Goal: Transaction & Acquisition: Purchase product/service

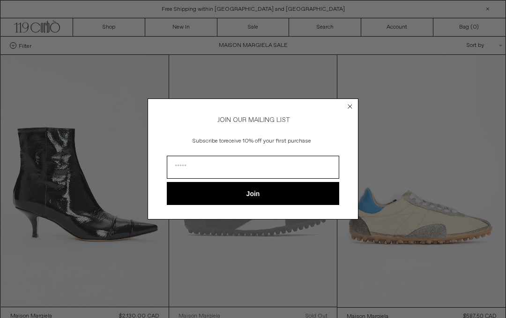
click at [348, 104] on circle "Close dialog" at bounding box center [350, 106] width 9 height 9
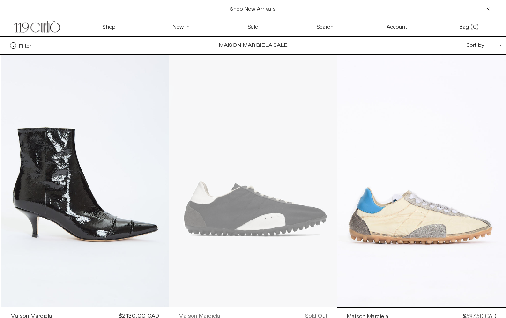
click at [477, 46] on div "Sort by .cls-1{fill:#231f20}" at bounding box center [454, 46] width 84 height 18
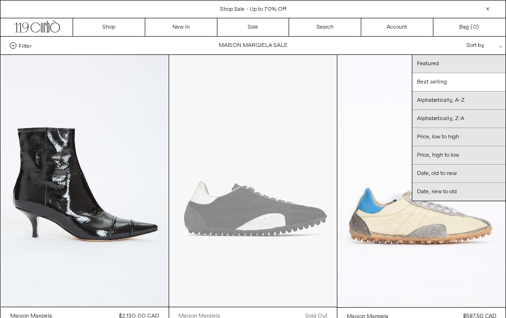
click at [451, 139] on link "Price, low to high" at bounding box center [458, 137] width 93 height 18
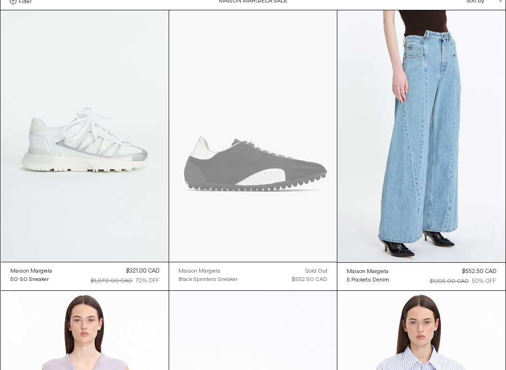
scroll to position [44, 0]
click at [111, 196] on at bounding box center [85, 136] width 168 height 252
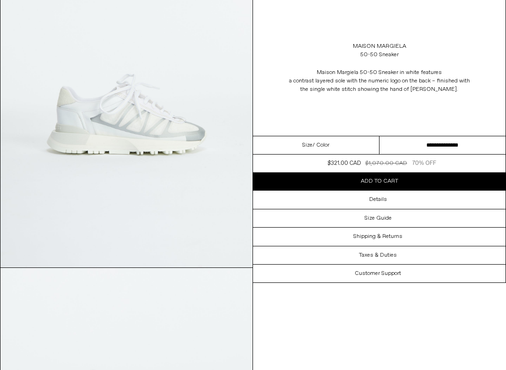
scroll to position [102, 0]
click at [185, 192] on img at bounding box center [126, 109] width 252 height 315
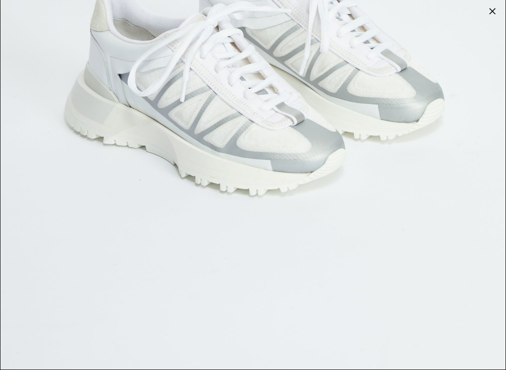
scroll to position [2789, 0]
click at [490, 11] on div at bounding box center [492, 11] width 13 height 13
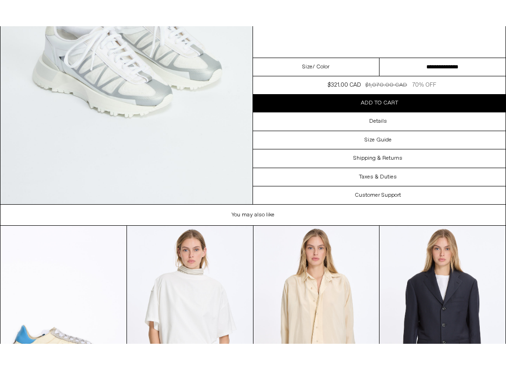
scroll to position [1453, 0]
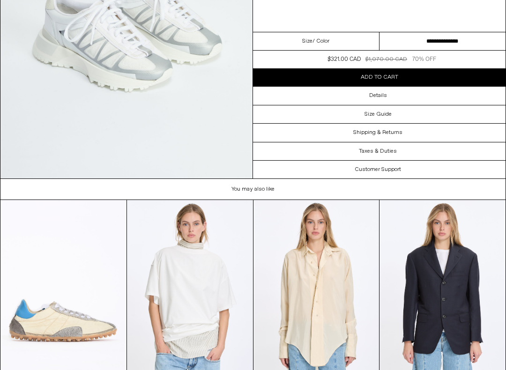
click at [394, 170] on h3 "Customer Support" at bounding box center [378, 169] width 46 height 7
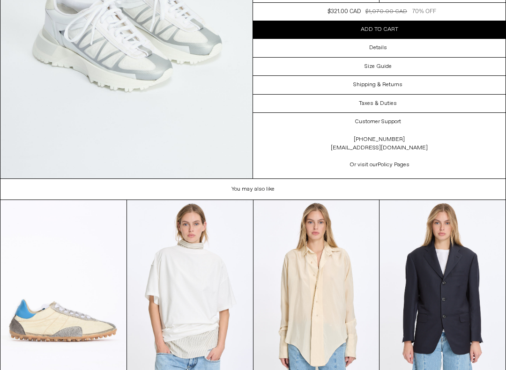
click at [422, 109] on div "Taxes & Duties" at bounding box center [379, 104] width 252 height 18
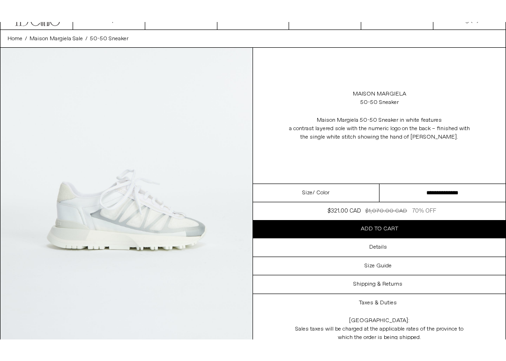
scroll to position [0, 0]
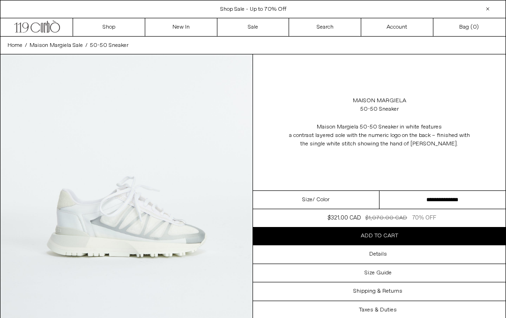
click at [387, 251] on div "Details" at bounding box center [379, 254] width 252 height 18
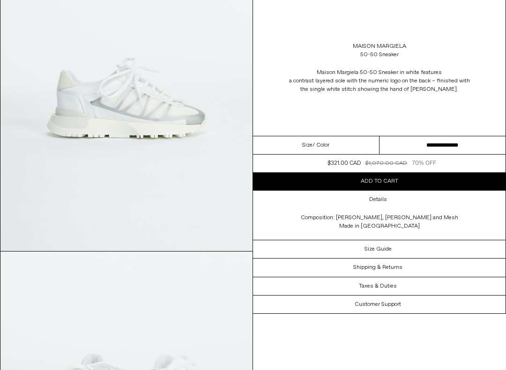
scroll to position [118, 0]
click at [389, 248] on h3 "Size Guide" at bounding box center [377, 249] width 27 height 7
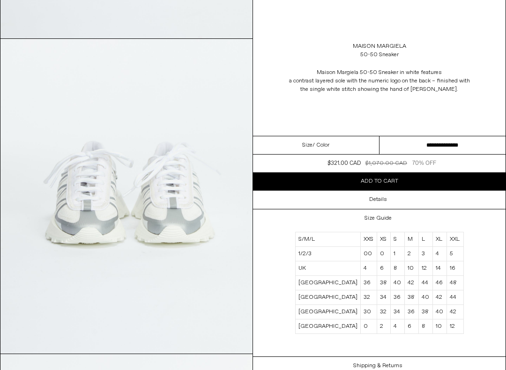
scroll to position [336, 0]
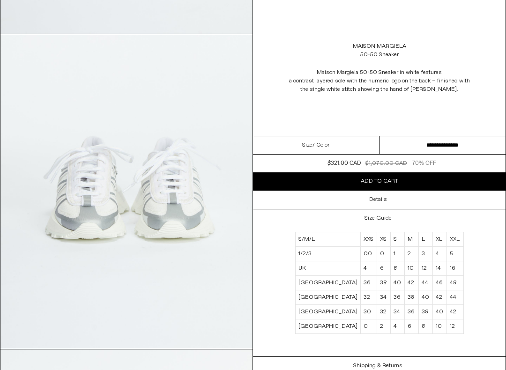
click at [385, 317] on h3 "Shipping & Returns" at bounding box center [377, 366] width 49 height 7
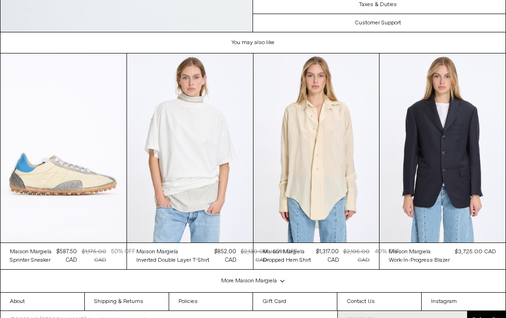
scroll to position [1599, 0]
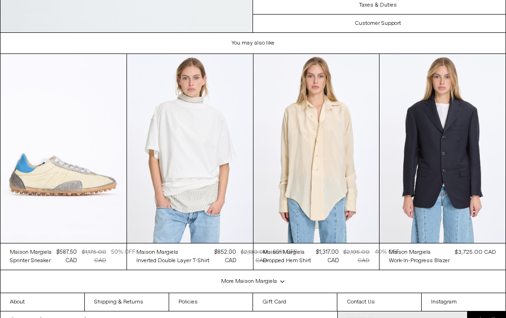
click at [277, 278] on div "More Maison margiela .cls-1{fill:#231f20}" at bounding box center [252, 281] width 505 height 23
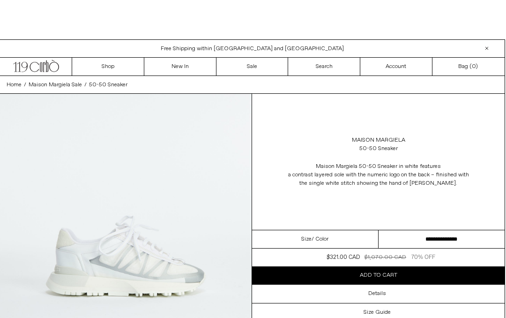
scroll to position [0, 0]
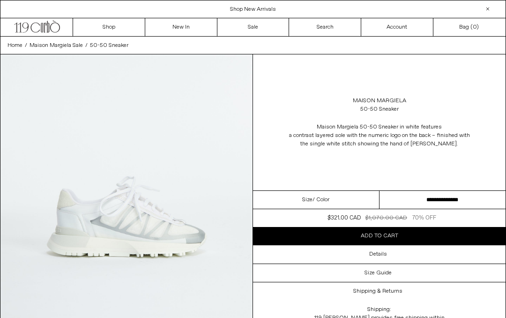
click at [489, 10] on div at bounding box center [487, 8] width 11 height 11
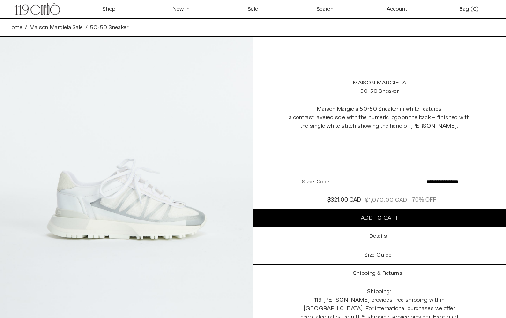
click at [59, 28] on span "Maison Margiela Sale" at bounding box center [56, 27] width 53 height 7
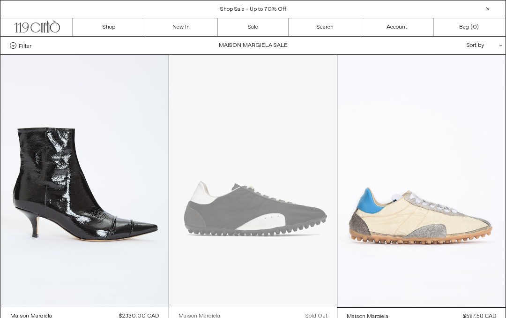
click at [476, 46] on div "Sort by .cls-1{fill:#231f20}" at bounding box center [454, 46] width 84 height 18
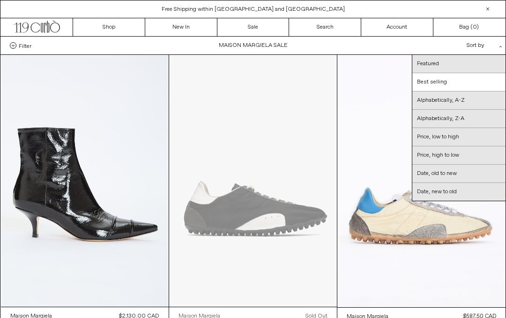
click at [466, 139] on link "Price, low to high" at bounding box center [458, 137] width 93 height 18
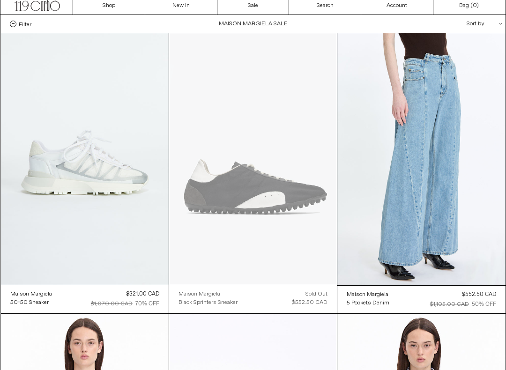
scroll to position [22, 0]
click at [82, 185] on at bounding box center [85, 159] width 168 height 252
